Goal: Entertainment & Leisure: Browse casually

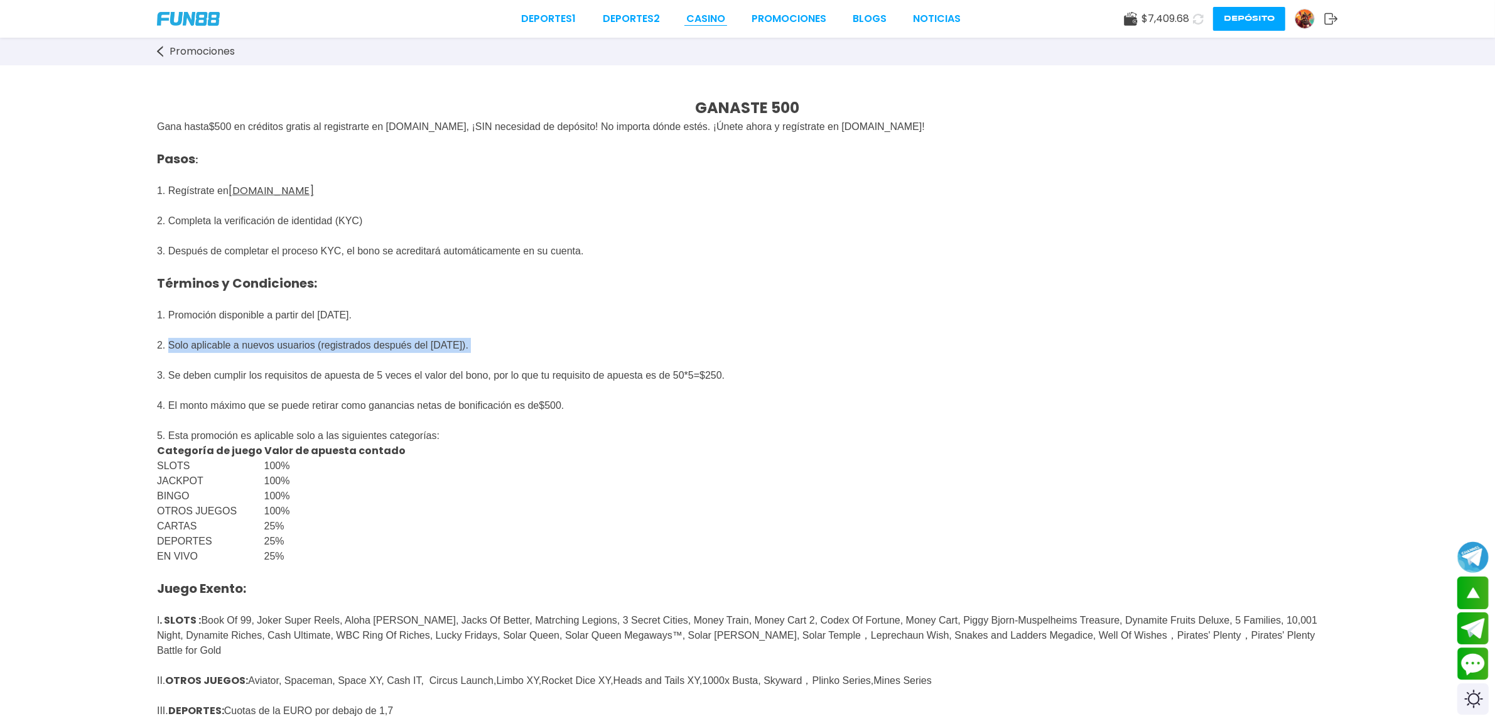
click at [722, 14] on link "CASINO" at bounding box center [705, 18] width 39 height 15
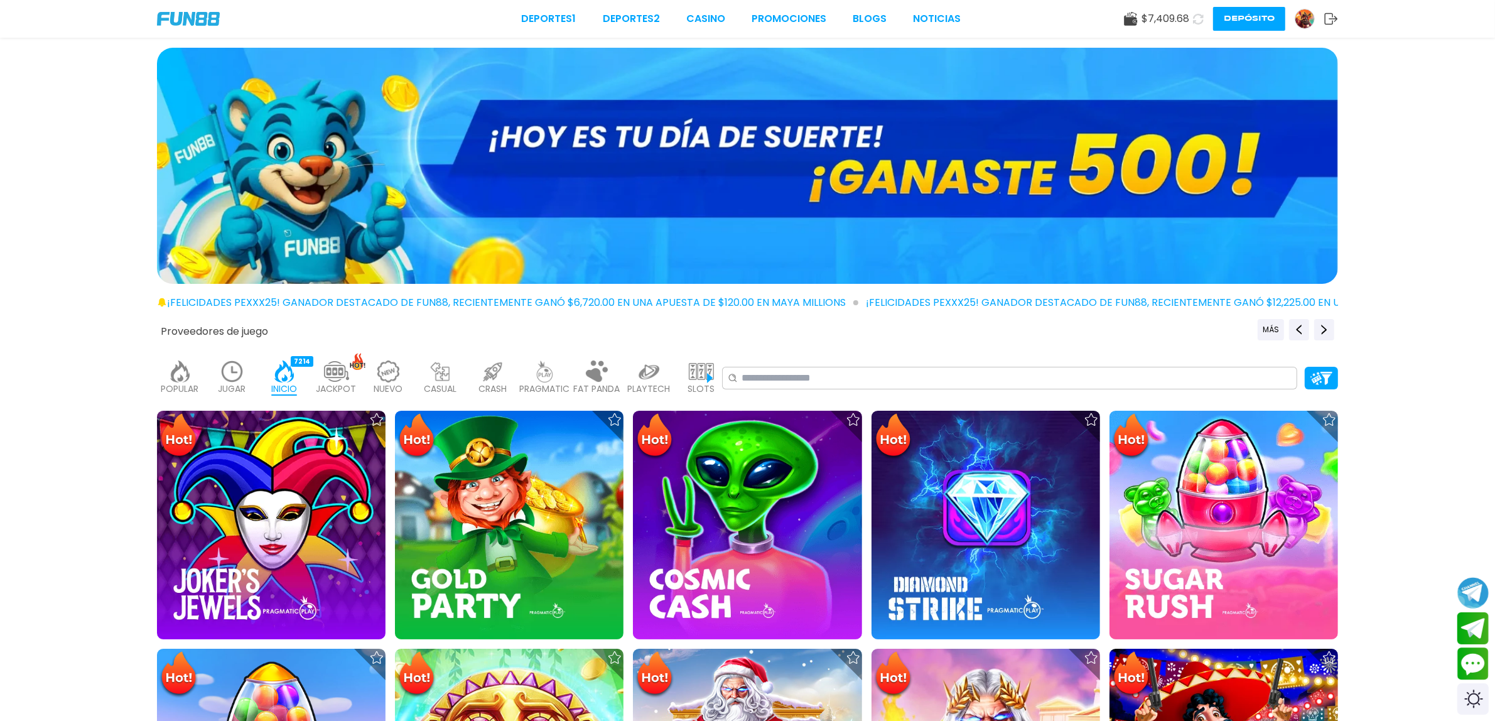
click at [323, 500] on img at bounding box center [271, 525] width 229 height 229
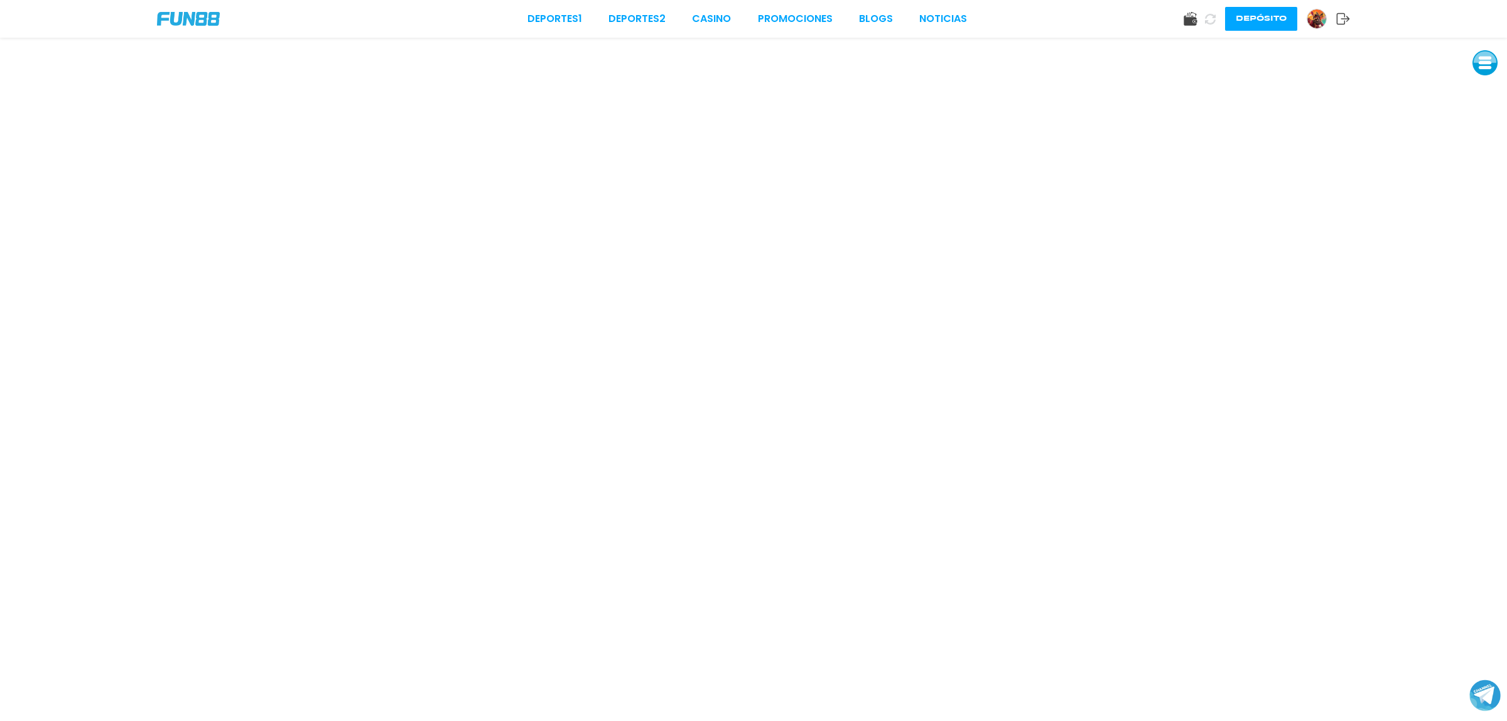
click at [1192, 16] on use at bounding box center [1190, 19] width 13 height 14
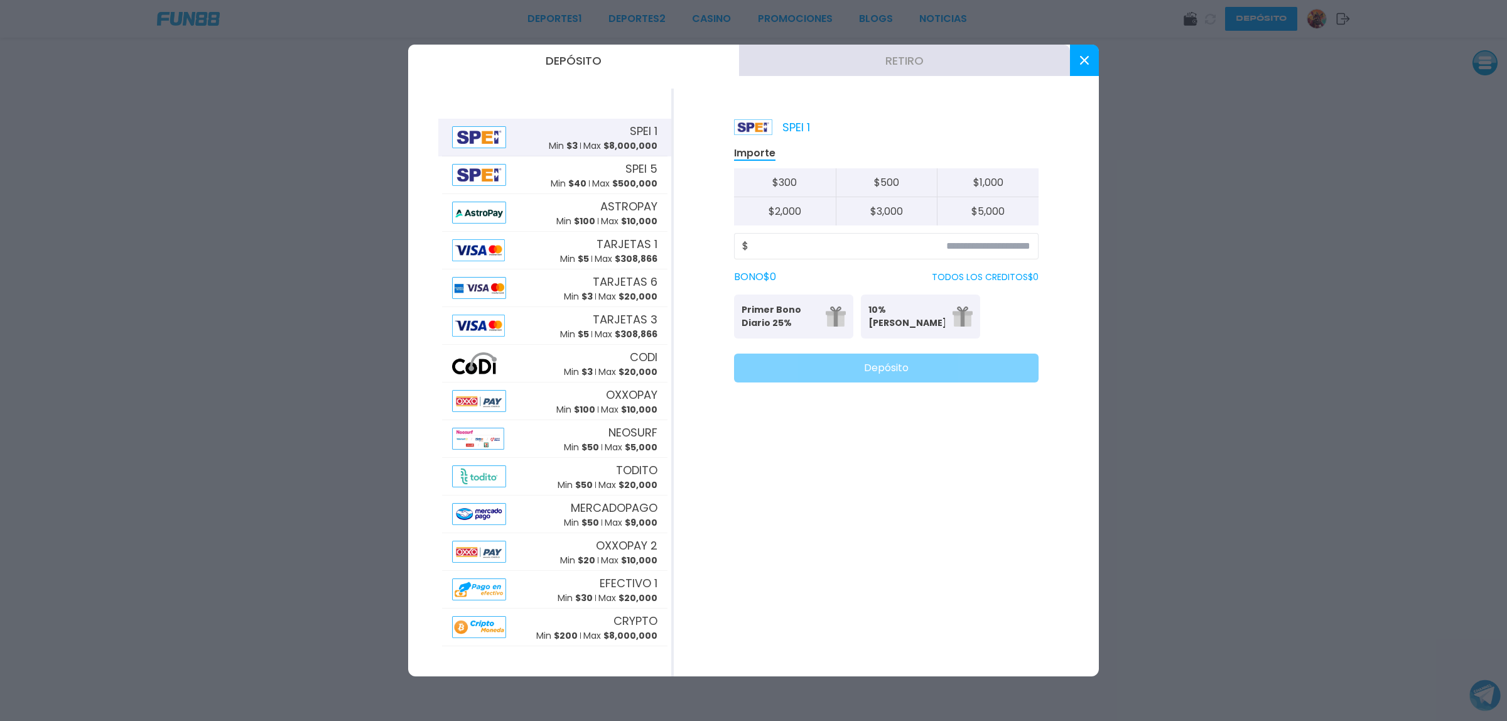
click at [1079, 57] on button at bounding box center [1084, 60] width 29 height 31
